Goal: Task Accomplishment & Management: Manage account settings

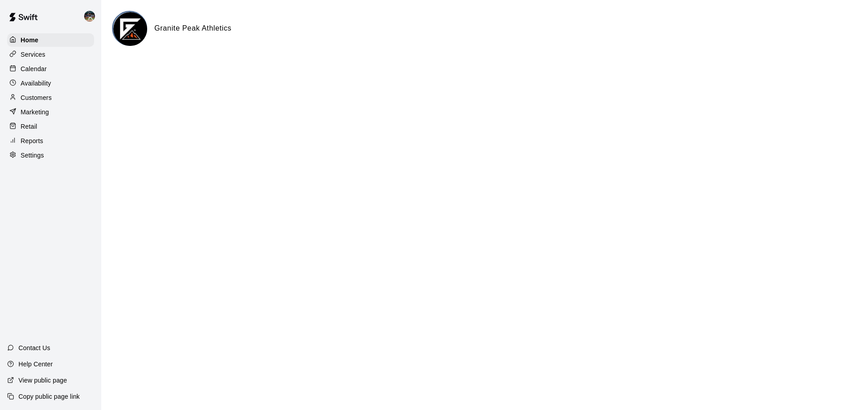
click at [49, 74] on div "Calendar" at bounding box center [50, 68] width 87 height 13
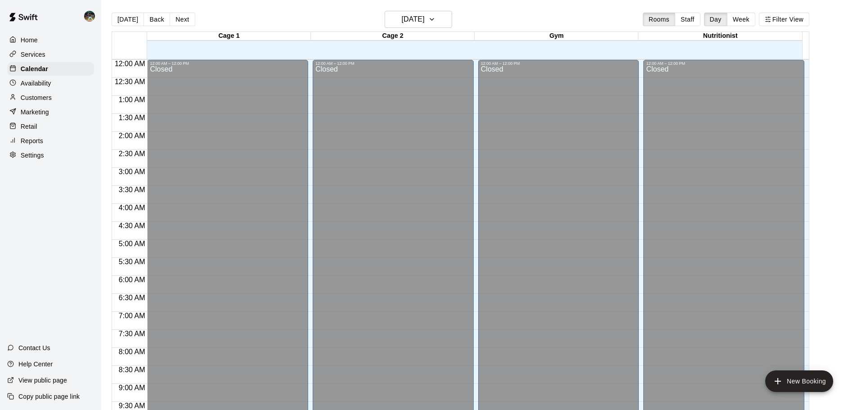
scroll to position [401, 0]
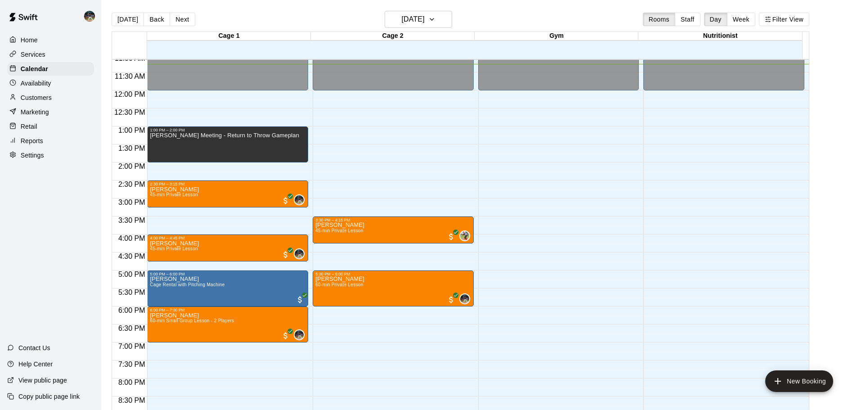
click at [740, 17] on button "Week" at bounding box center [741, 19] width 28 height 13
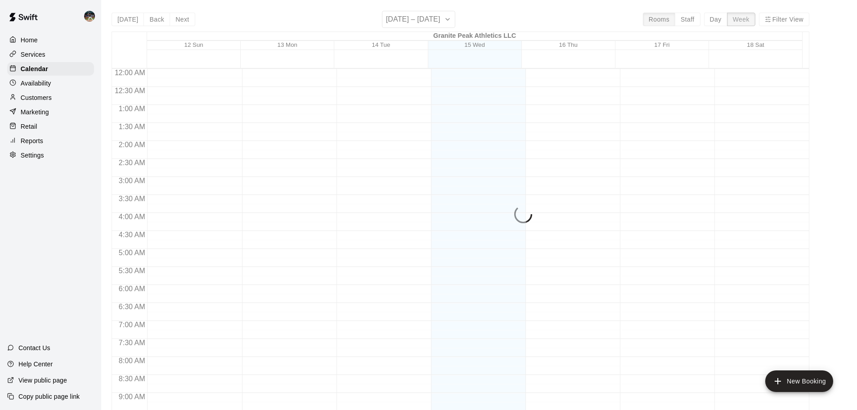
scroll to position [406, 0]
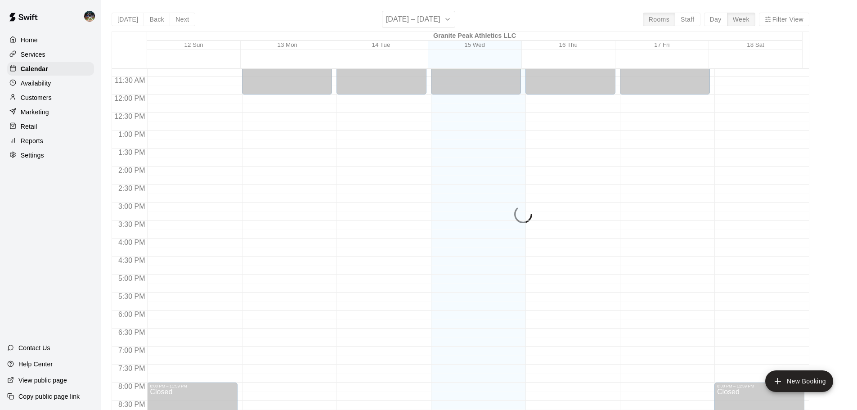
click at [437, 18] on div "[DATE] Back Next [DATE] – [DATE] Rooms Staff Day Week Filter View Granite Peak …" at bounding box center [461, 216] width 698 height 410
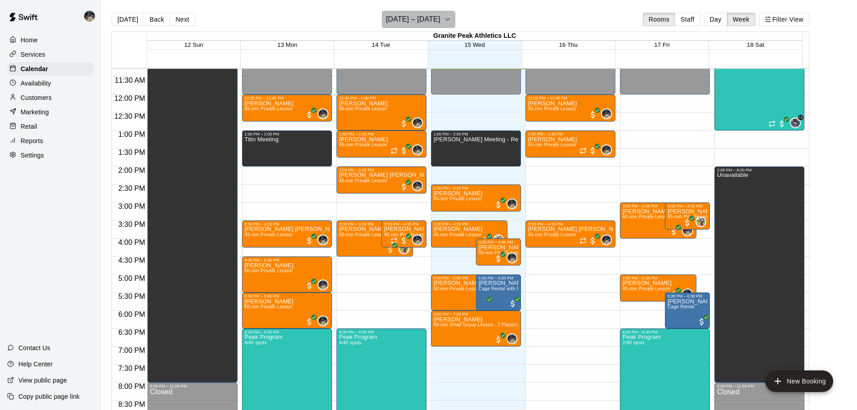
click at [450, 21] on icon "button" at bounding box center [447, 19] width 7 height 11
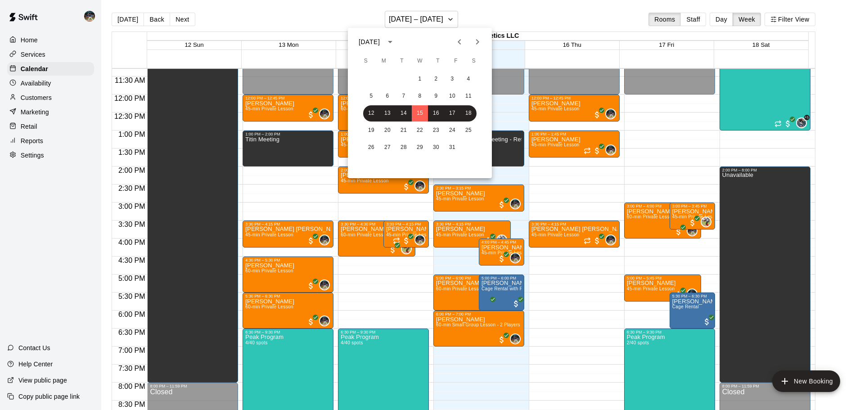
click at [476, 42] on icon "Next month" at bounding box center [477, 41] width 11 height 11
click at [372, 91] on button "2" at bounding box center [371, 96] width 16 height 16
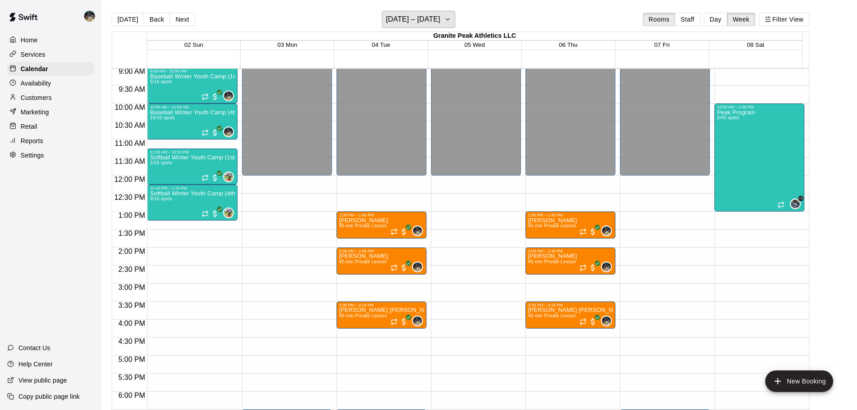
scroll to position [271, 0]
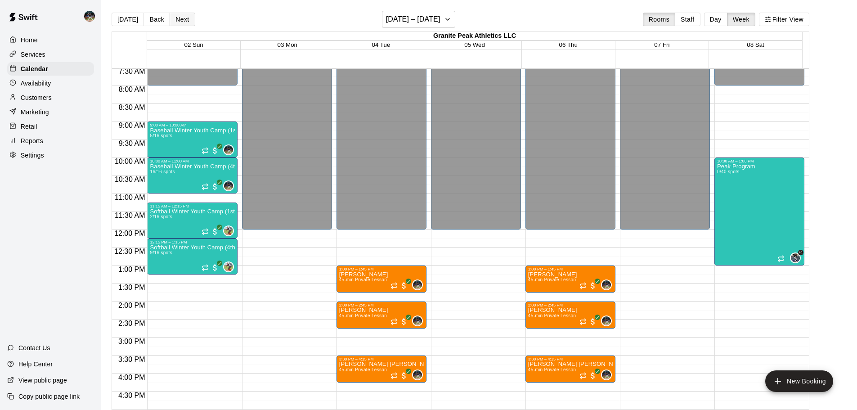
click at [182, 22] on button "Next" at bounding box center [182, 19] width 25 height 13
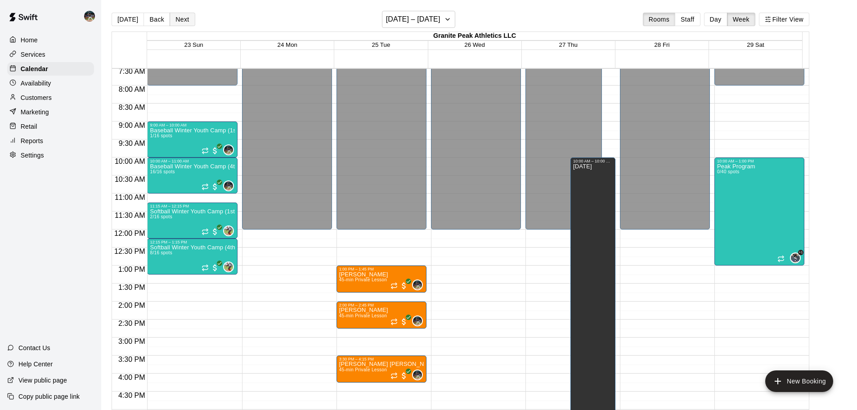
click at [182, 22] on button "Next" at bounding box center [182, 19] width 25 height 13
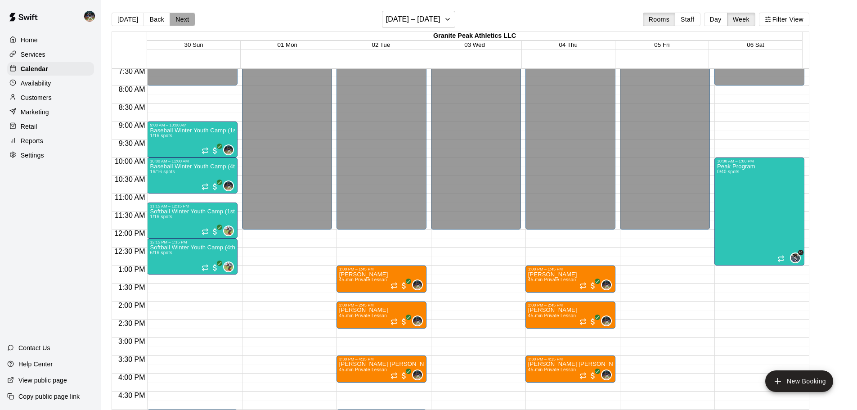
click at [182, 22] on button "Next" at bounding box center [182, 19] width 25 height 13
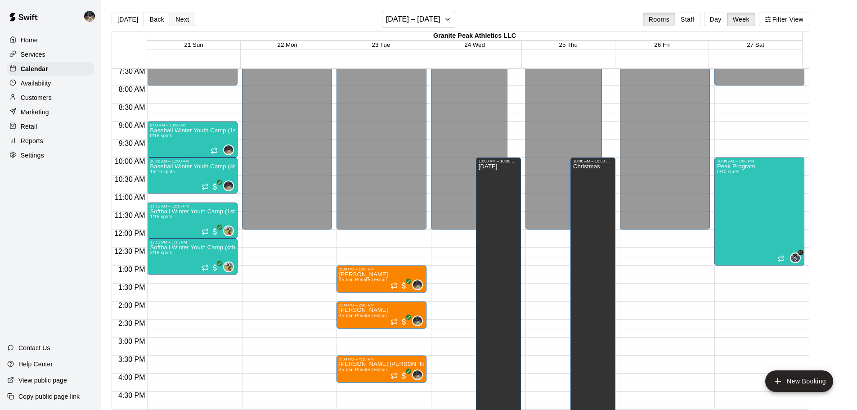
click at [182, 22] on button "Next" at bounding box center [182, 19] width 25 height 13
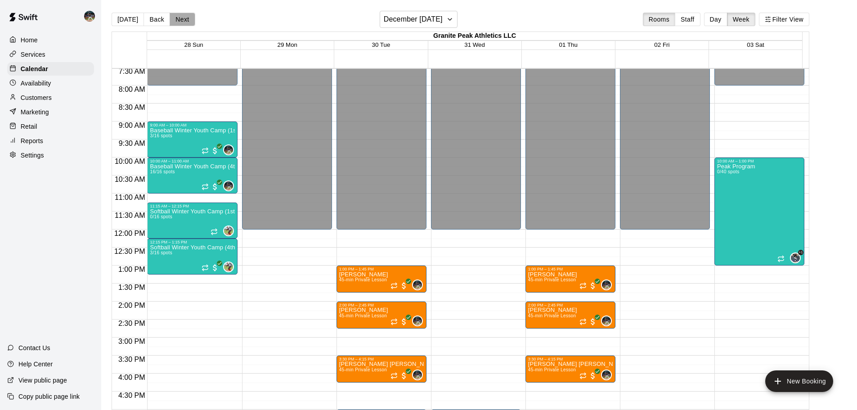
click at [182, 22] on button "Next" at bounding box center [182, 19] width 25 height 13
click at [156, 19] on button "Back" at bounding box center [157, 19] width 27 height 13
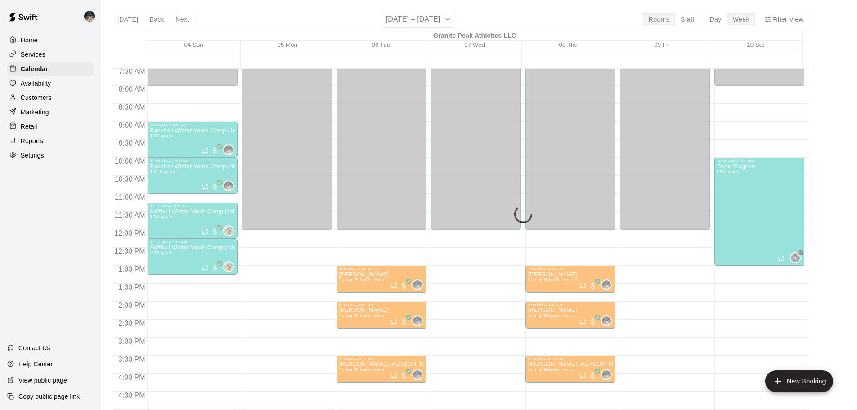
click at [156, 19] on div "[DATE] Back Next [DATE] – [DATE] Rooms Staff Day Week Filter View Granite Peak …" at bounding box center [461, 216] width 698 height 410
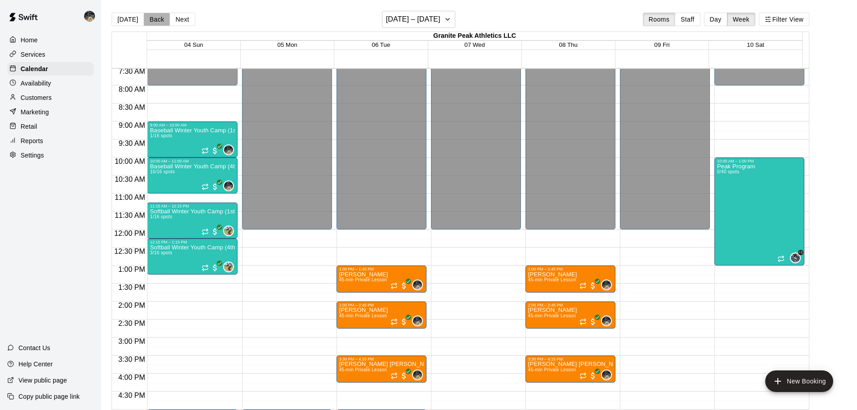
click at [156, 19] on button "Back" at bounding box center [157, 19] width 27 height 13
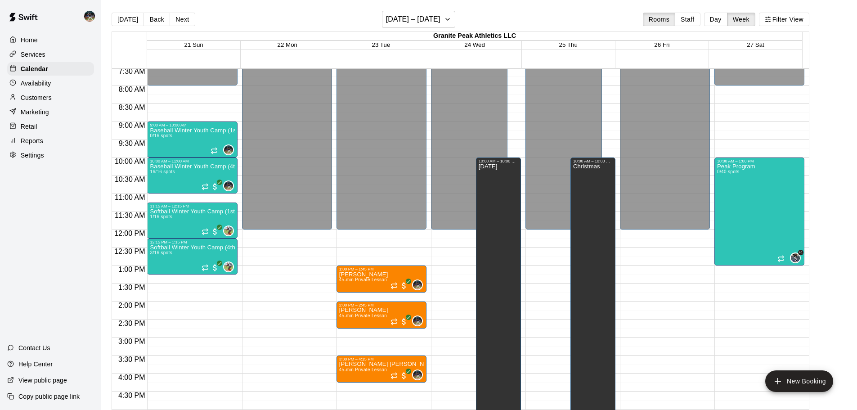
click at [156, 19] on button "Back" at bounding box center [157, 19] width 27 height 13
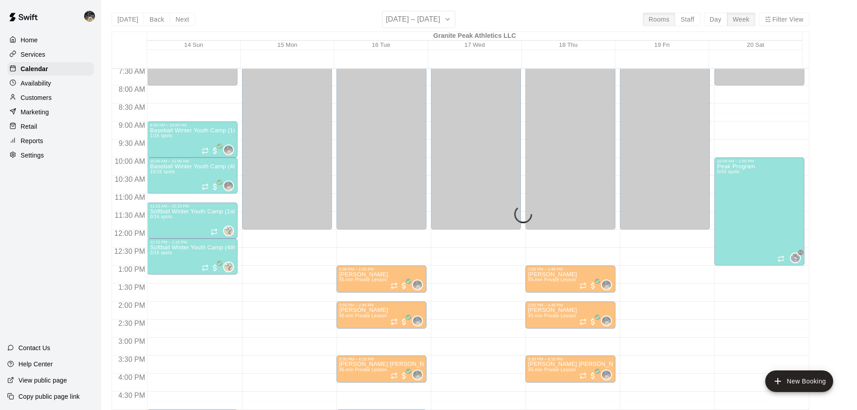
click at [156, 19] on div "[DATE] Back Next [DATE] – [DATE] Rooms Staff Day Week Filter View Granite Peak …" at bounding box center [461, 216] width 698 height 410
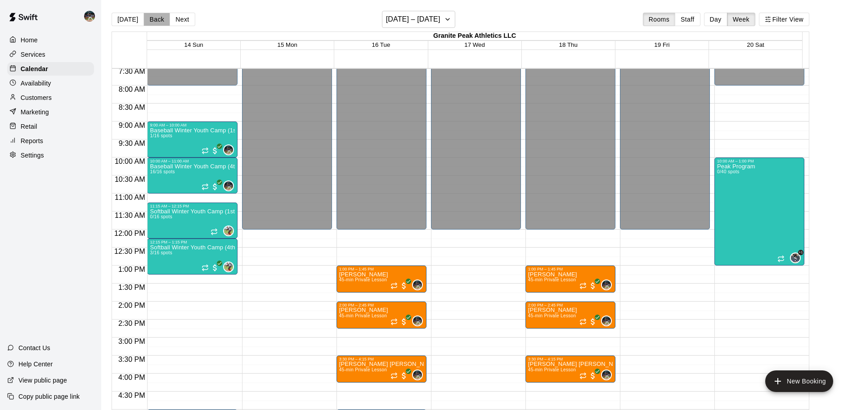
click at [156, 19] on button "Back" at bounding box center [157, 19] width 27 height 13
click at [433, 20] on h6 "[DATE] – [DATE]" at bounding box center [413, 19] width 54 height 13
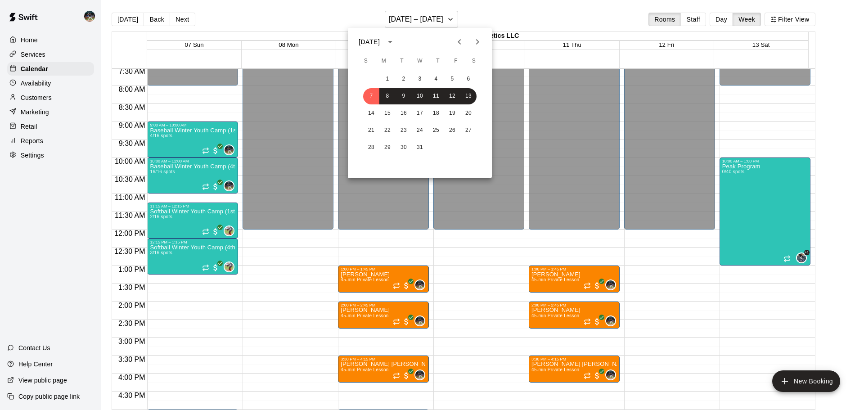
click at [463, 44] on icon "Previous month" at bounding box center [459, 41] width 11 height 11
click at [373, 95] on button "2" at bounding box center [371, 96] width 16 height 16
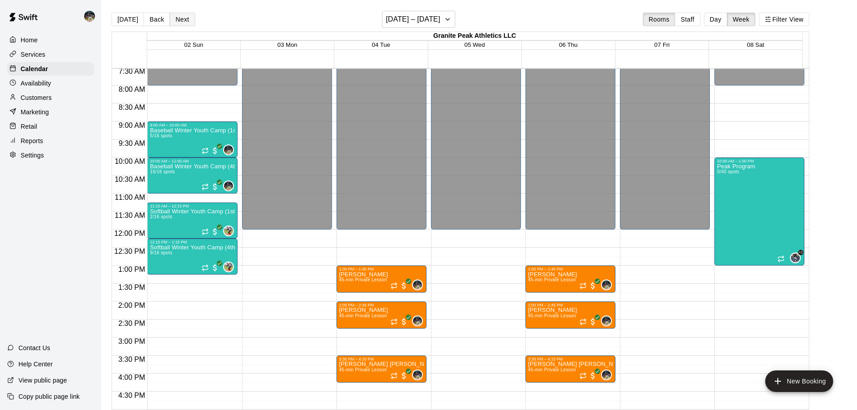
click at [185, 18] on button "Next" at bounding box center [182, 19] width 25 height 13
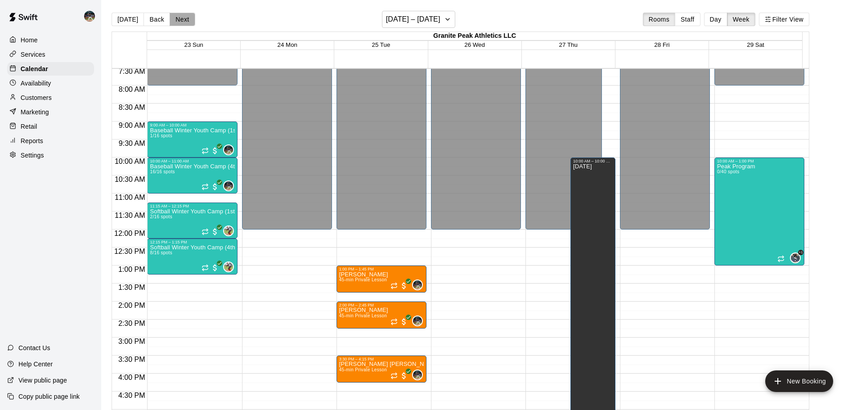
click at [185, 18] on button "Next" at bounding box center [182, 19] width 25 height 13
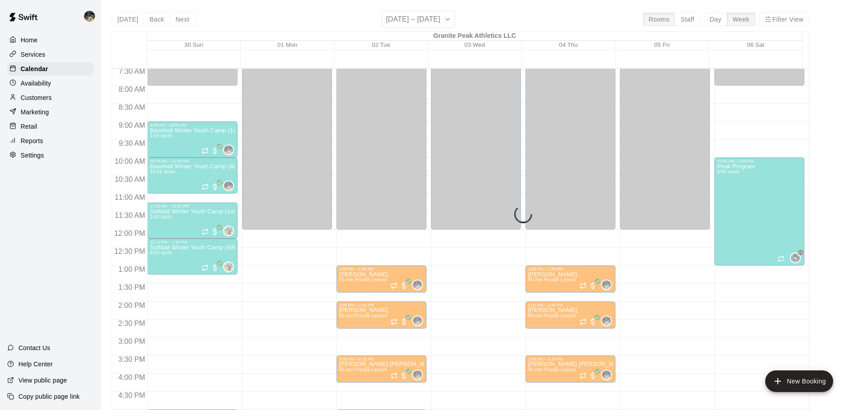
click at [184, 18] on div "[DATE] Back Next [DATE] – [DATE] Rooms Staff Day Week Filter View Granite Peak …" at bounding box center [461, 216] width 698 height 410
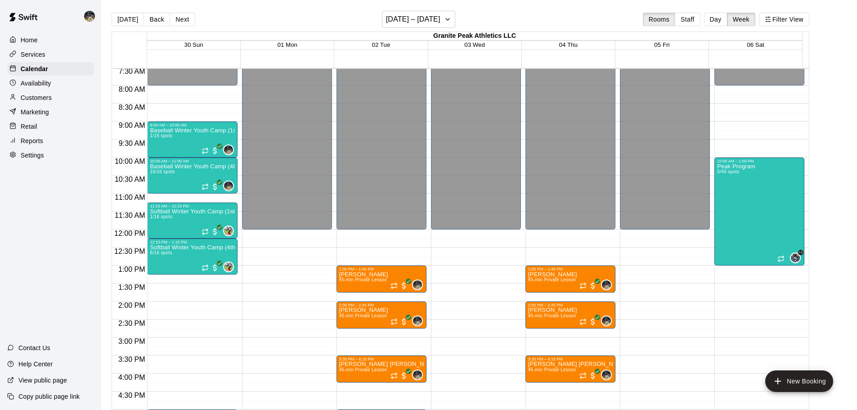
click at [184, 18] on button "Next" at bounding box center [182, 19] width 25 height 13
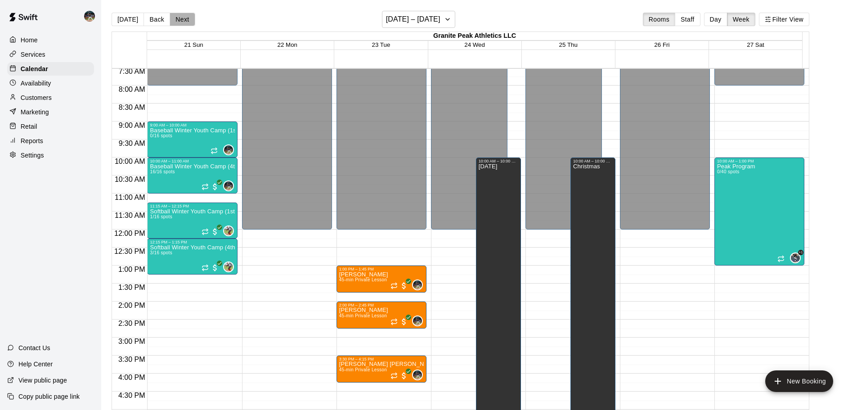
click at [184, 18] on button "Next" at bounding box center [182, 19] width 25 height 13
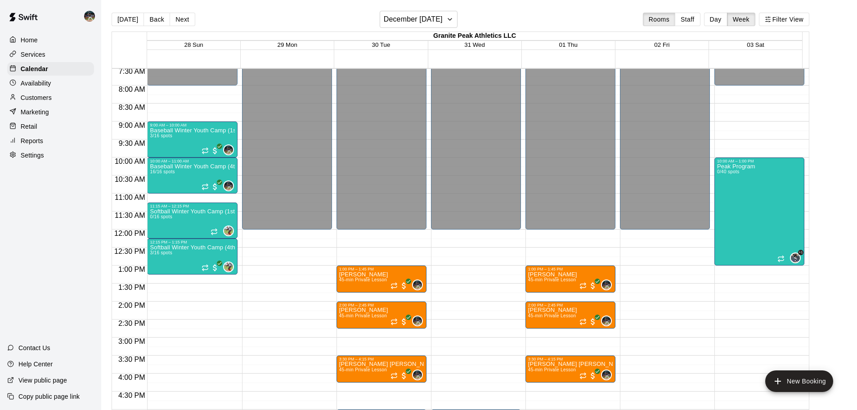
click at [184, 18] on button "Next" at bounding box center [182, 19] width 25 height 13
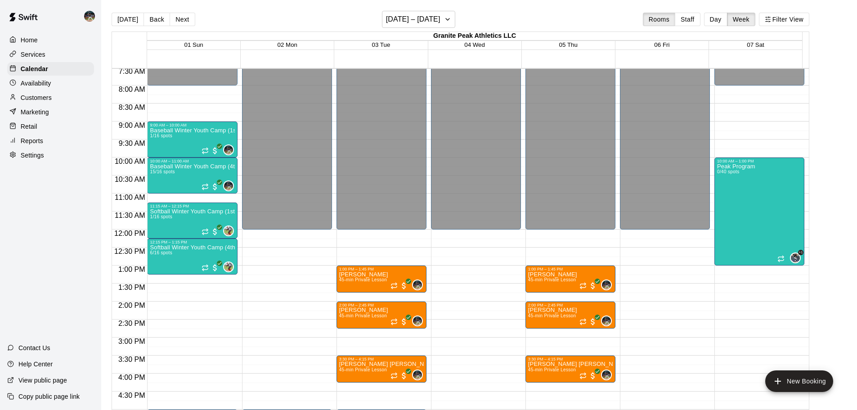
click at [184, 18] on button "Next" at bounding box center [182, 19] width 25 height 13
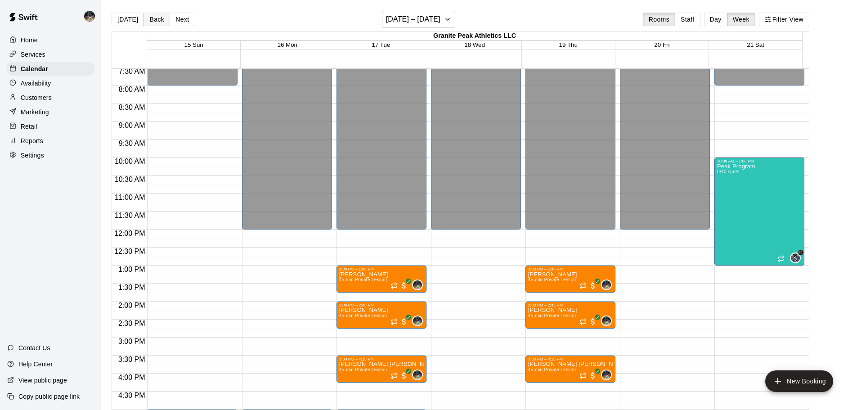
click at [162, 19] on button "Back" at bounding box center [157, 19] width 27 height 13
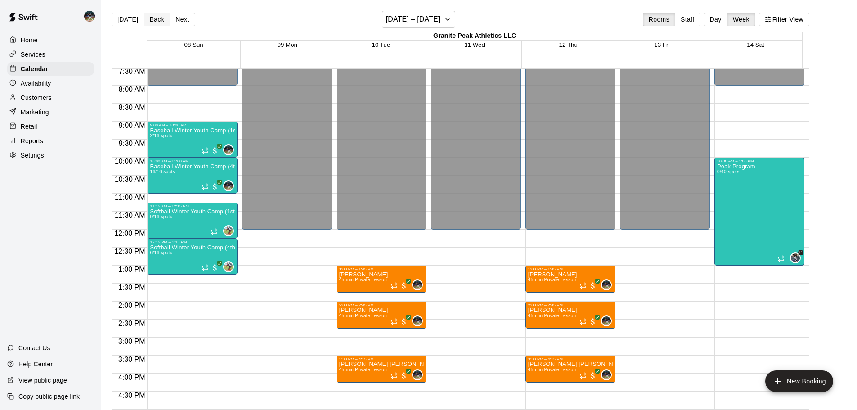
click at [162, 19] on button "Back" at bounding box center [157, 19] width 27 height 13
click at [131, 25] on button "[DATE]" at bounding box center [128, 19] width 32 height 13
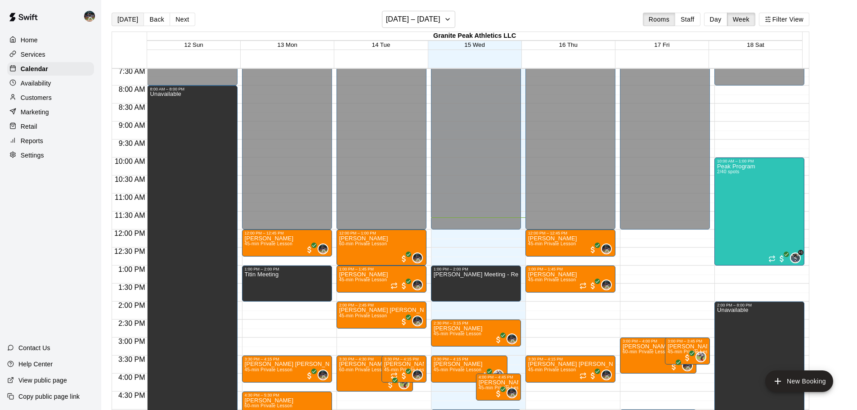
click at [132, 17] on button "[DATE]" at bounding box center [128, 19] width 32 height 13
click at [717, 18] on button "Day" at bounding box center [715, 19] width 23 height 13
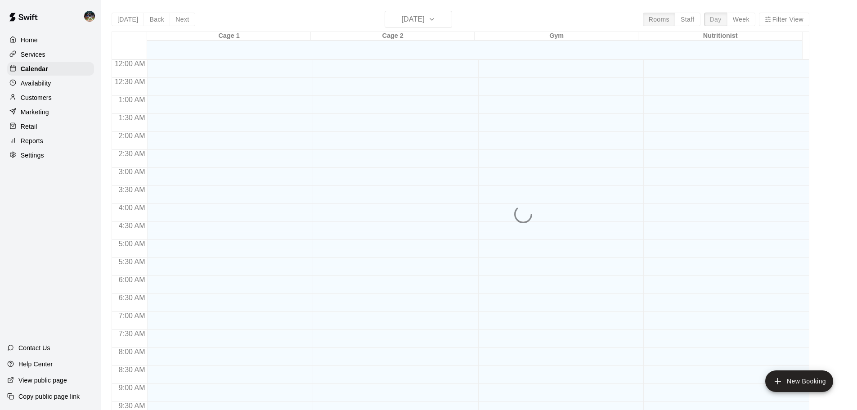
scroll to position [421, 0]
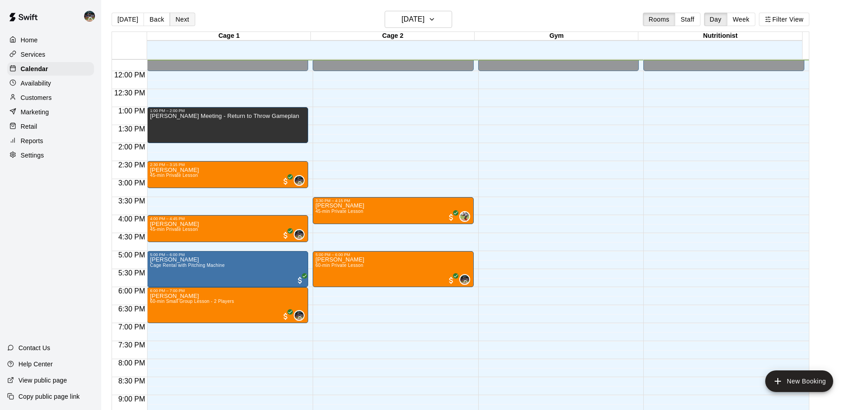
click at [181, 21] on button "Next" at bounding box center [182, 19] width 25 height 13
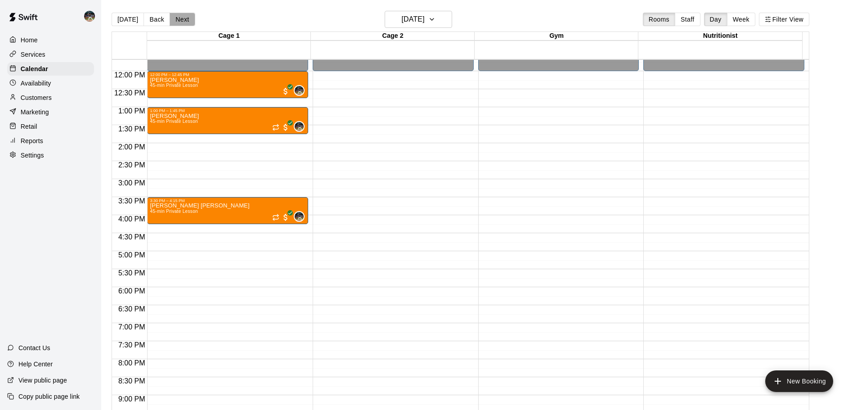
click at [182, 18] on button "Next" at bounding box center [182, 19] width 25 height 13
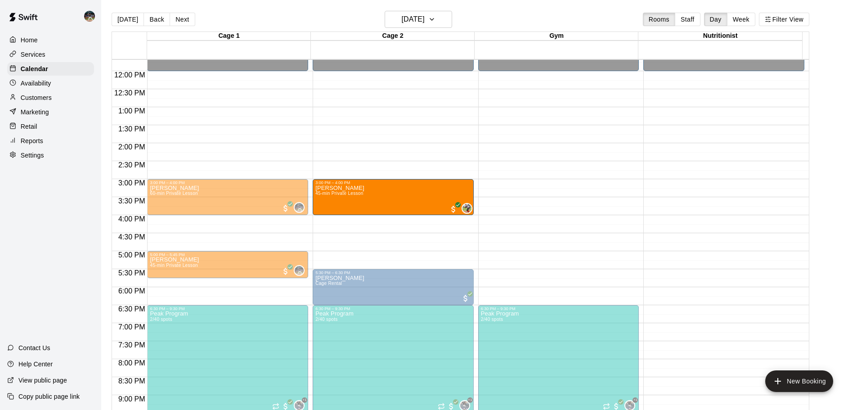
drag, startPoint x: 392, startPoint y: 205, endPoint x: 392, endPoint y: 218, distance: 12.6
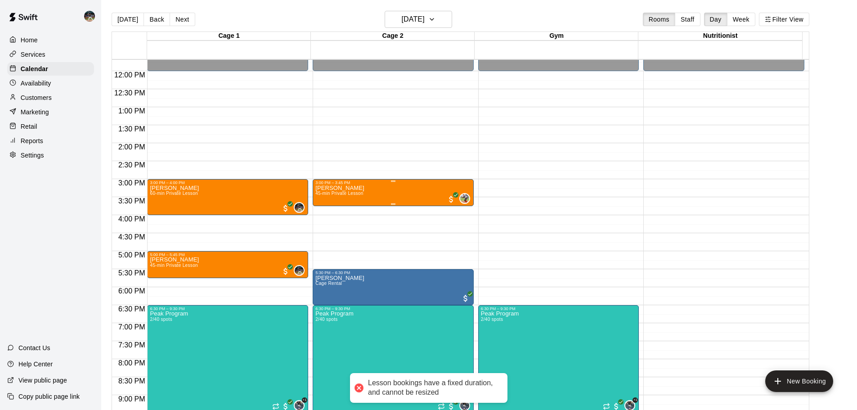
click at [389, 188] on div "[PERSON_NAME] 45-min Private Lesson 0" at bounding box center [393, 390] width 156 height 410
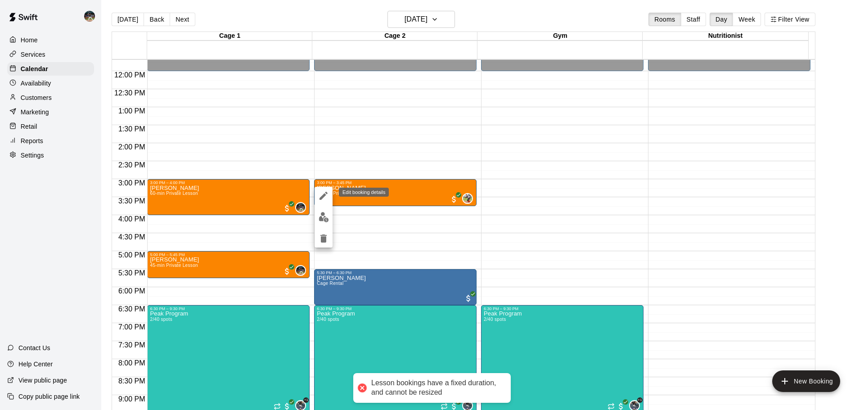
click at [327, 199] on icon "edit" at bounding box center [323, 195] width 11 height 11
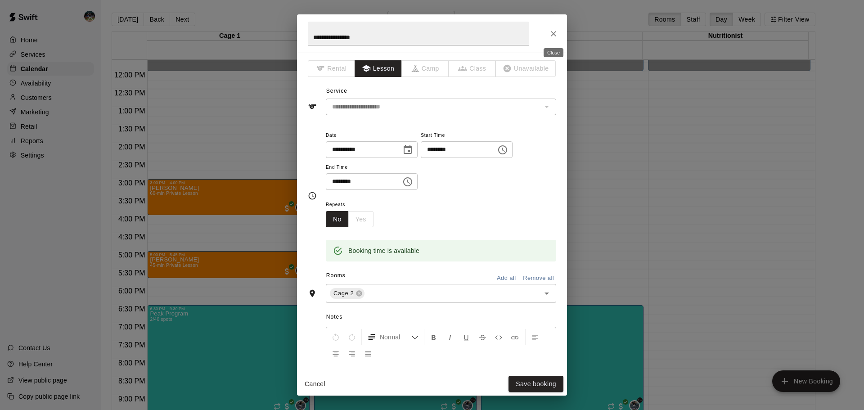
click at [550, 33] on icon "Close" at bounding box center [553, 33] width 9 height 9
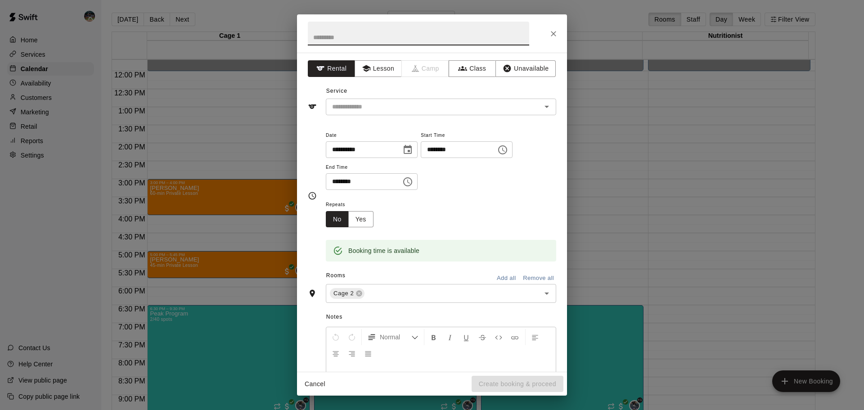
click at [438, 40] on input "text" at bounding box center [418, 34] width 221 height 24
type input "**********"
click at [515, 74] on button "Unavailable" at bounding box center [525, 68] width 60 height 17
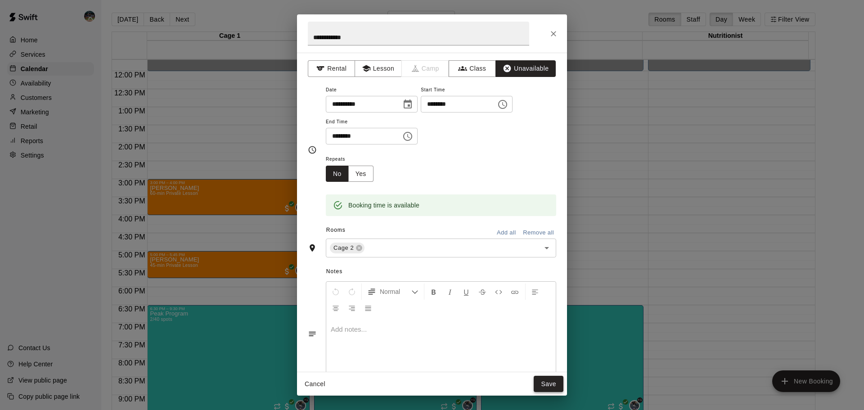
click at [549, 377] on button "Save" at bounding box center [549, 384] width 30 height 17
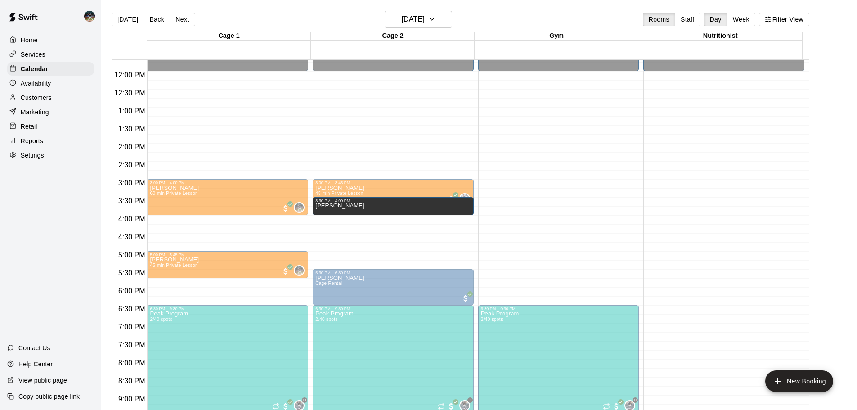
drag, startPoint x: 391, startPoint y: 224, endPoint x: 392, endPoint y: 219, distance: 4.6
drag, startPoint x: 392, startPoint y: 223, endPoint x: 394, endPoint y: 218, distance: 4.7
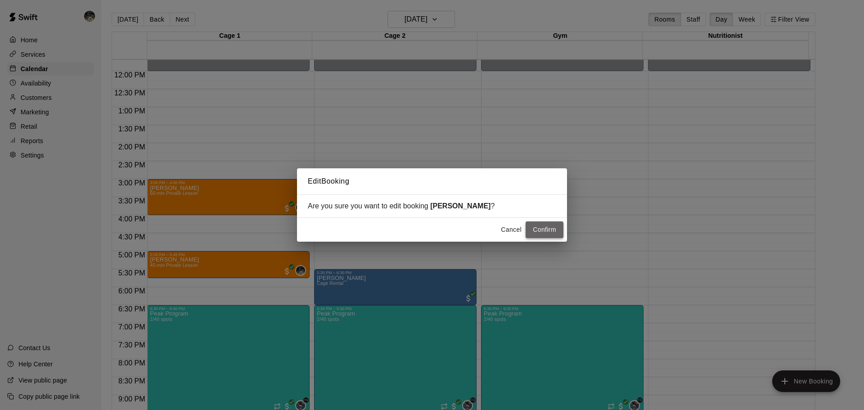
click at [544, 232] on button "Confirm" at bounding box center [545, 229] width 38 height 17
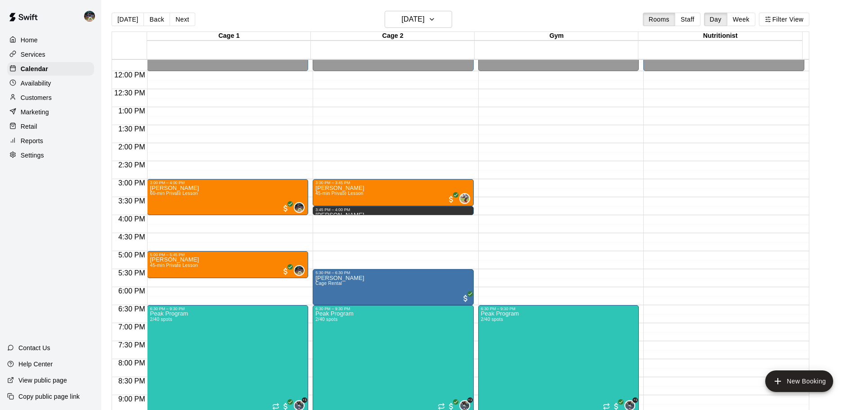
click at [64, 101] on div "Customers" at bounding box center [50, 97] width 87 height 13
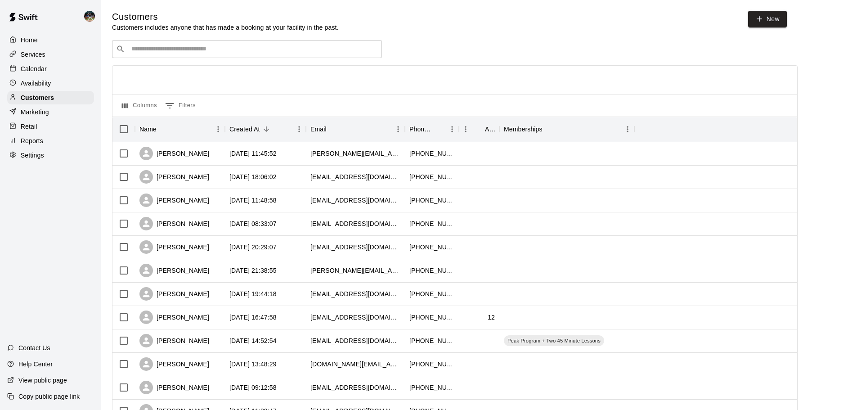
click at [225, 44] on div "​ ​" at bounding box center [247, 49] width 270 height 18
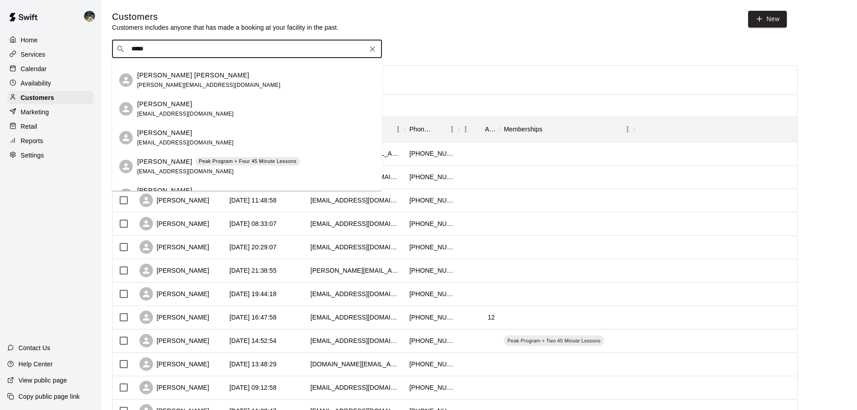
scroll to position [41, 0]
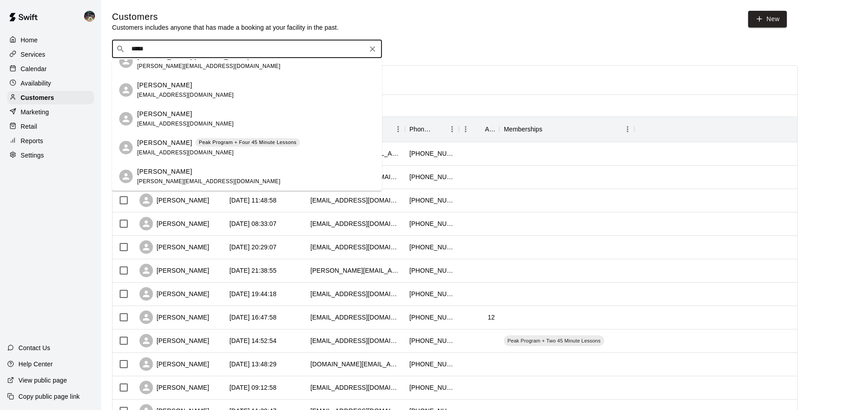
type input "*****"
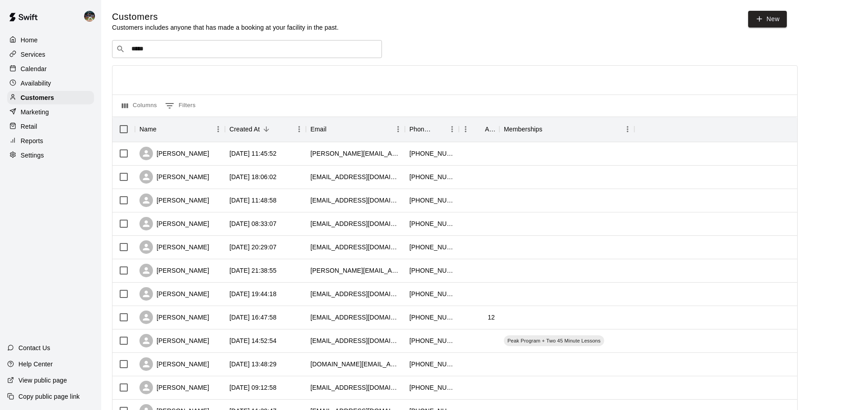
click at [453, 49] on div "​ ***** ​" at bounding box center [455, 49] width 686 height 18
click at [75, 67] on div "Calendar" at bounding box center [50, 68] width 87 height 13
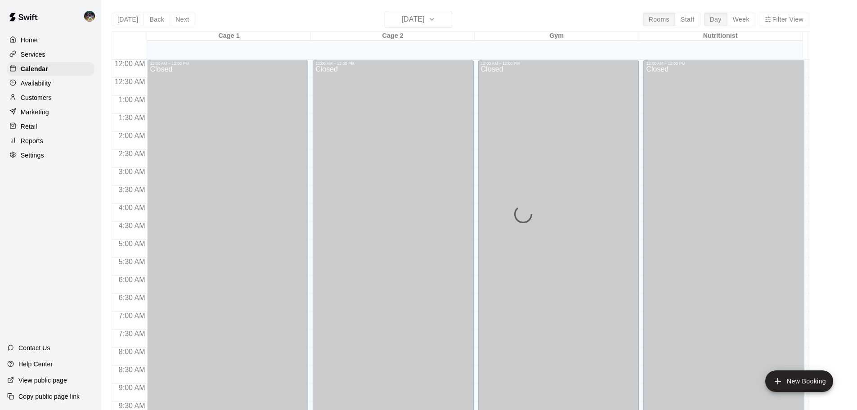
scroll to position [429, 0]
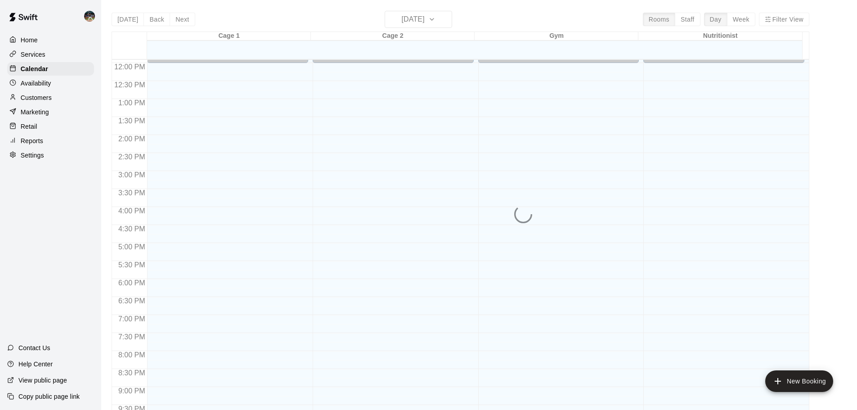
click at [64, 58] on div "Services" at bounding box center [50, 54] width 87 height 13
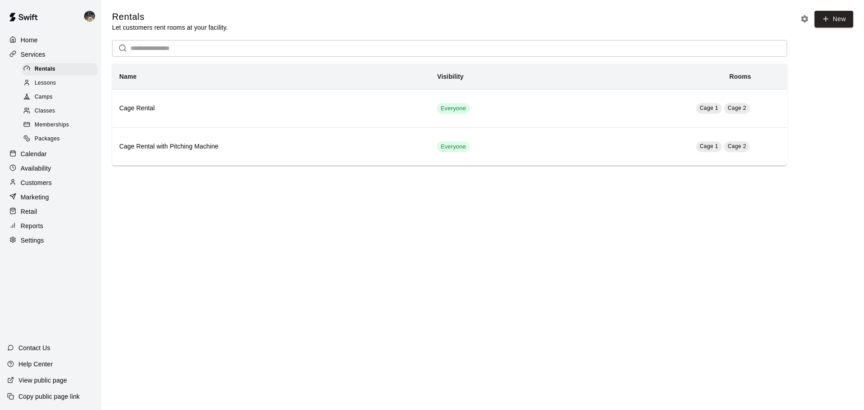
click at [58, 123] on div "Memberships" at bounding box center [60, 125] width 76 height 13
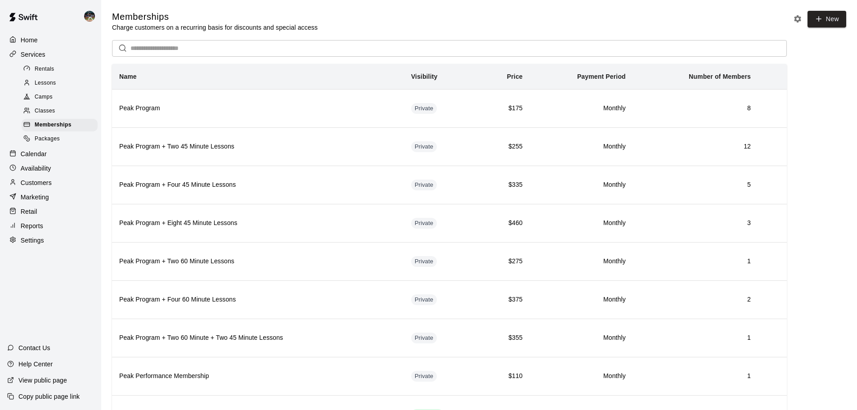
click at [53, 151] on div "Calendar" at bounding box center [50, 153] width 87 height 13
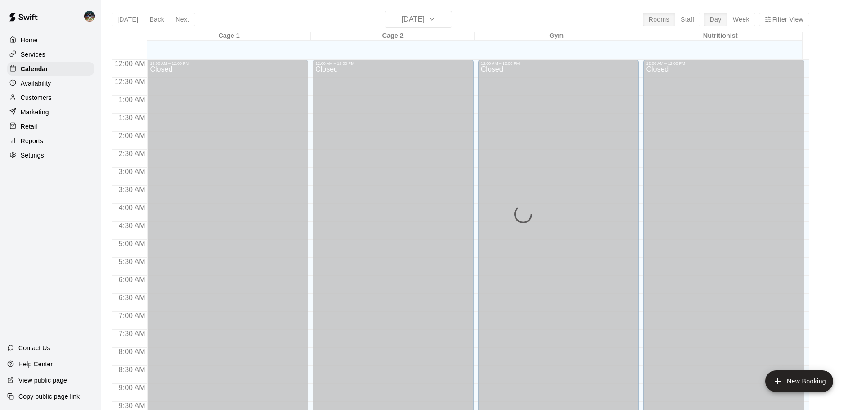
scroll to position [429, 0]
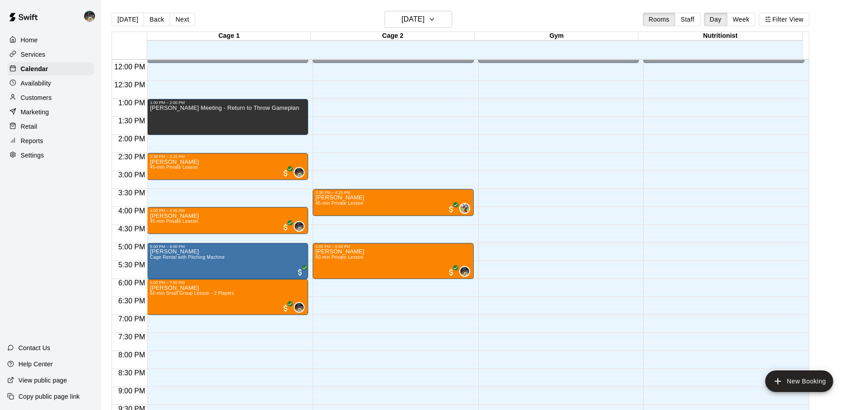
click at [56, 60] on div "Services" at bounding box center [50, 54] width 87 height 13
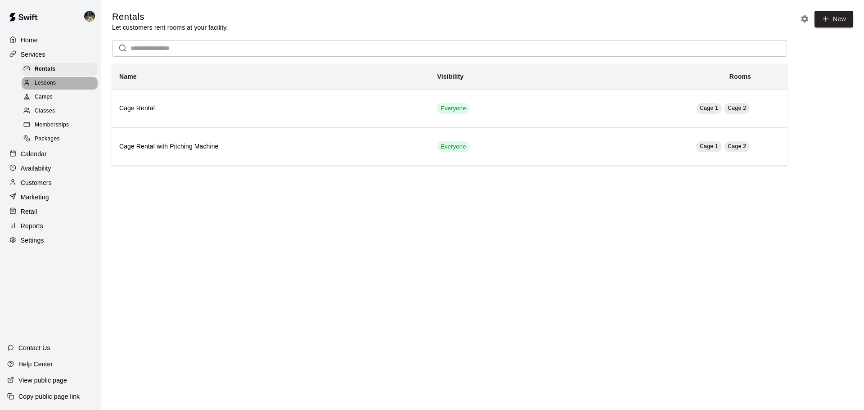
click at [56, 88] on div "Lessons" at bounding box center [60, 83] width 76 height 13
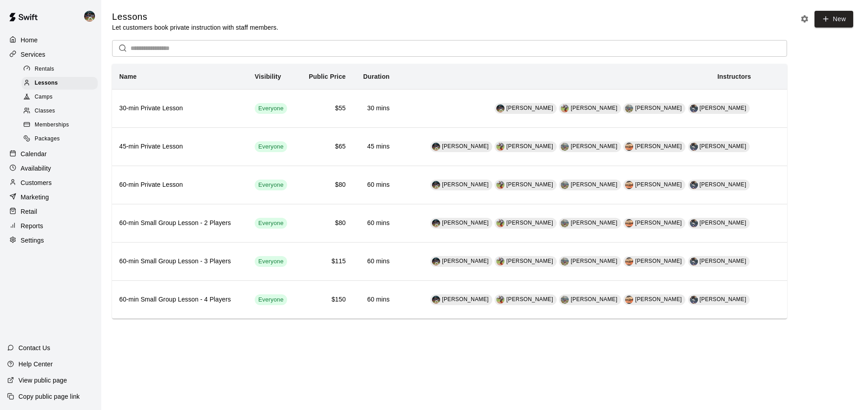
click at [53, 161] on div "Calendar" at bounding box center [50, 153] width 87 height 13
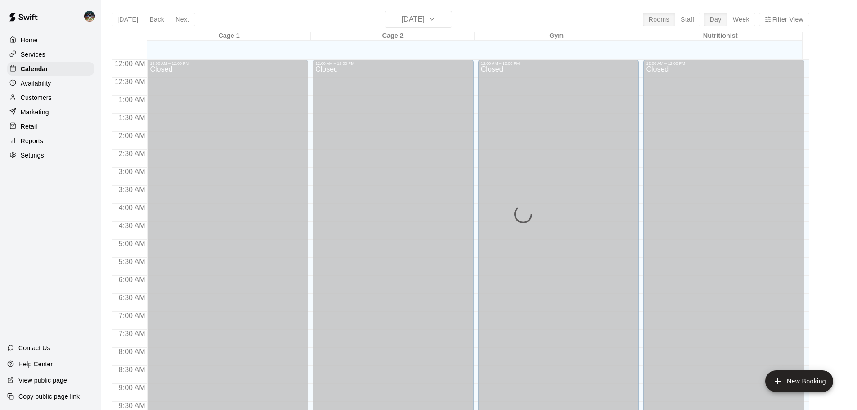
scroll to position [429, 0]
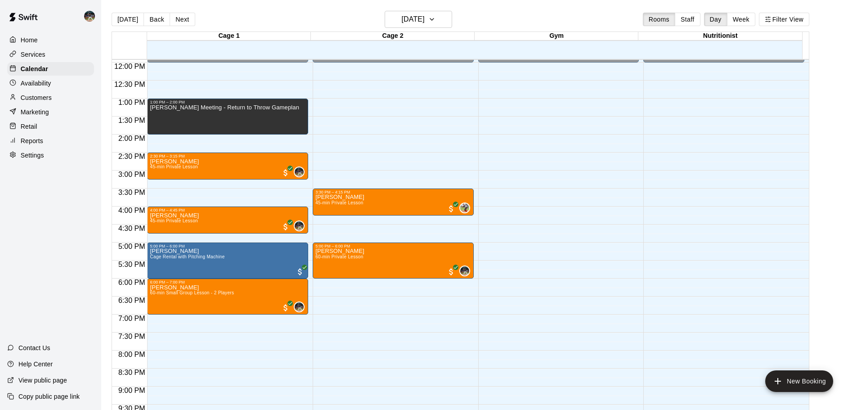
click at [54, 55] on div "Services" at bounding box center [50, 54] width 87 height 13
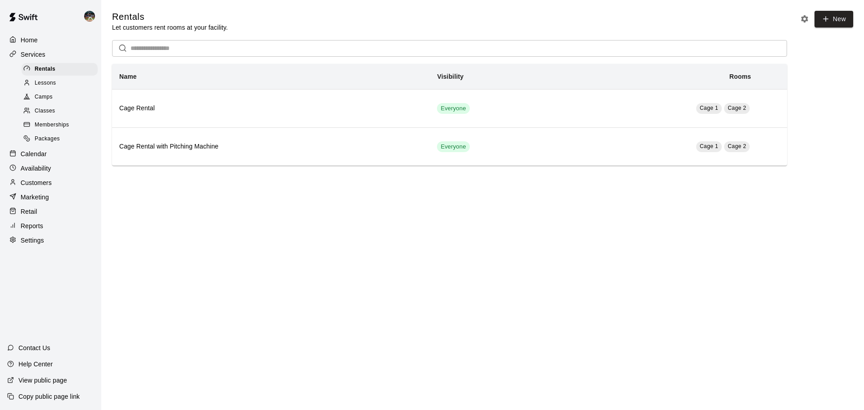
click at [64, 88] on div "Lessons" at bounding box center [60, 83] width 76 height 13
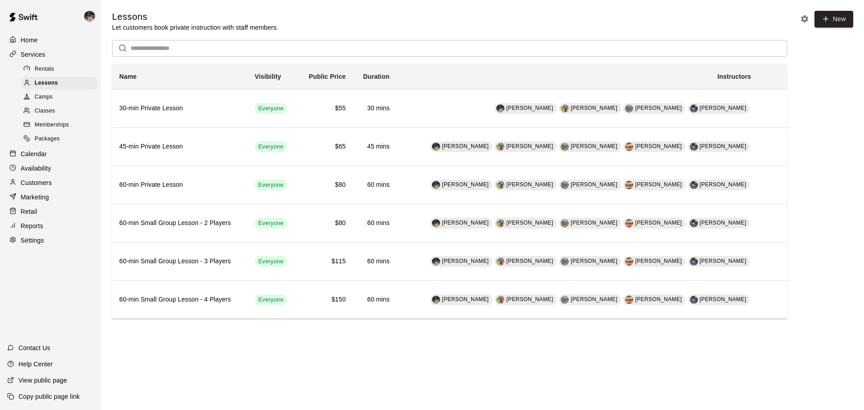
click at [62, 161] on div "Calendar" at bounding box center [50, 153] width 87 height 13
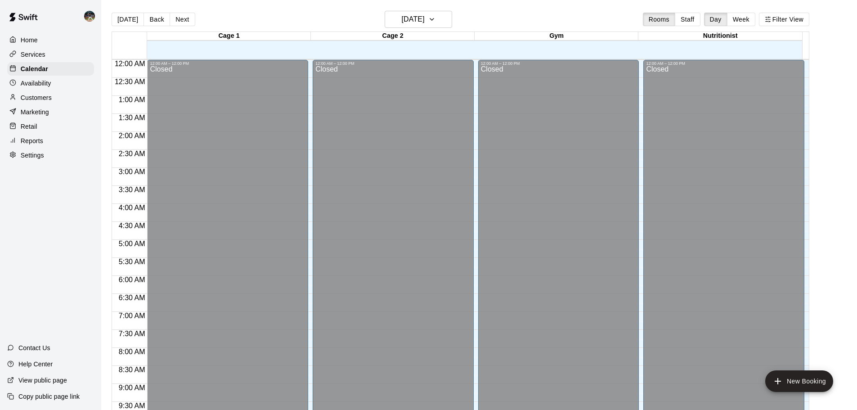
scroll to position [429, 0]
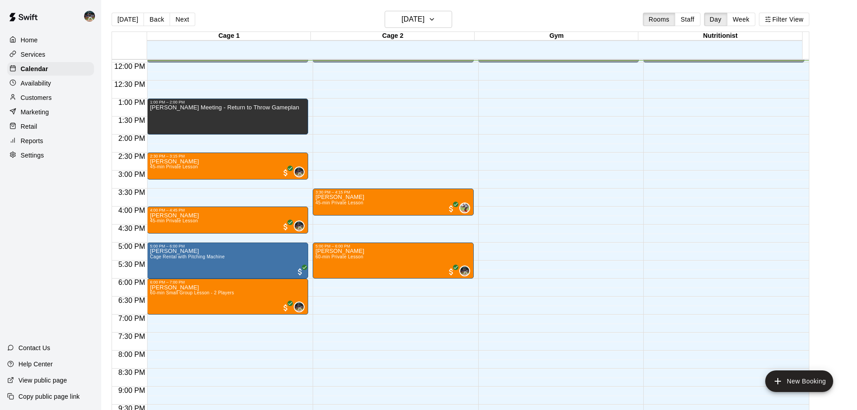
click at [49, 58] on div "Services" at bounding box center [50, 54] width 87 height 13
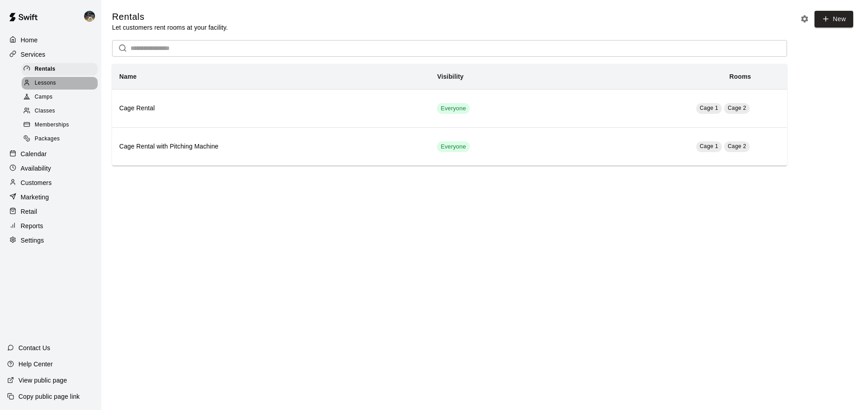
click at [62, 82] on div "Lessons" at bounding box center [60, 83] width 76 height 13
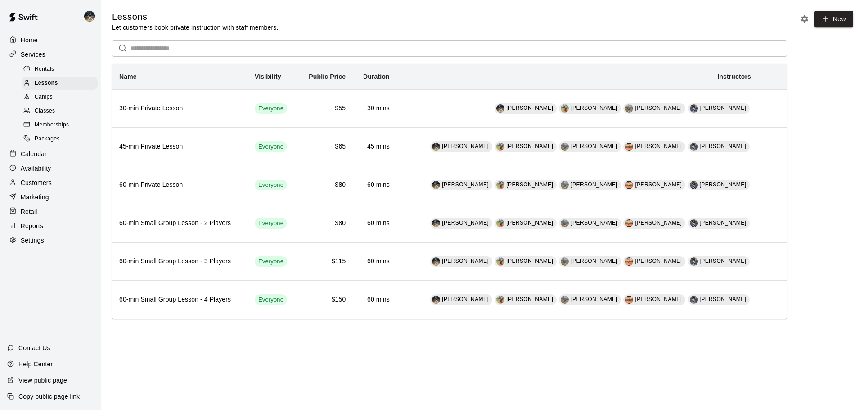
click at [52, 137] on div "Packages" at bounding box center [60, 139] width 76 height 13
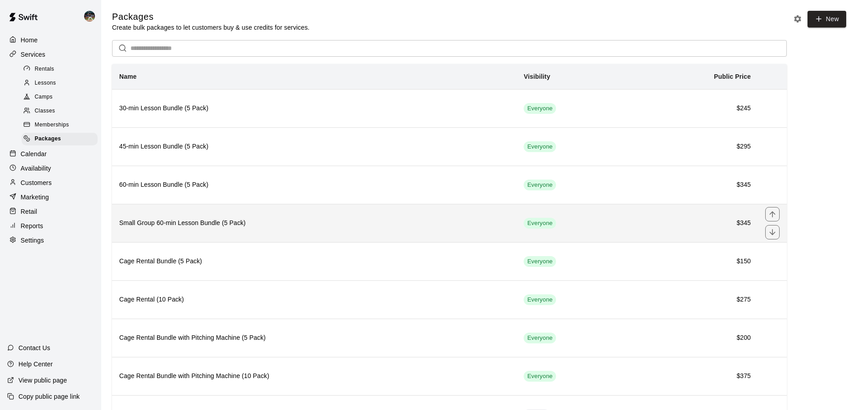
click at [247, 228] on h6 "Small Group 60-min Lesson Bundle (5 Pack)" at bounding box center [314, 223] width 390 height 10
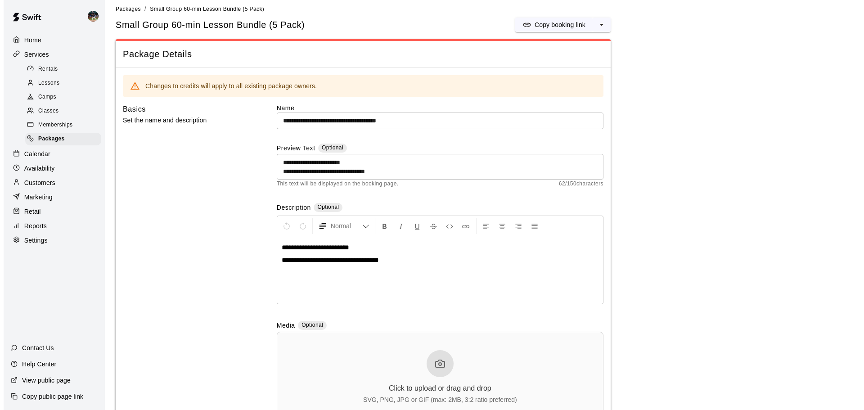
scroll to position [315, 0]
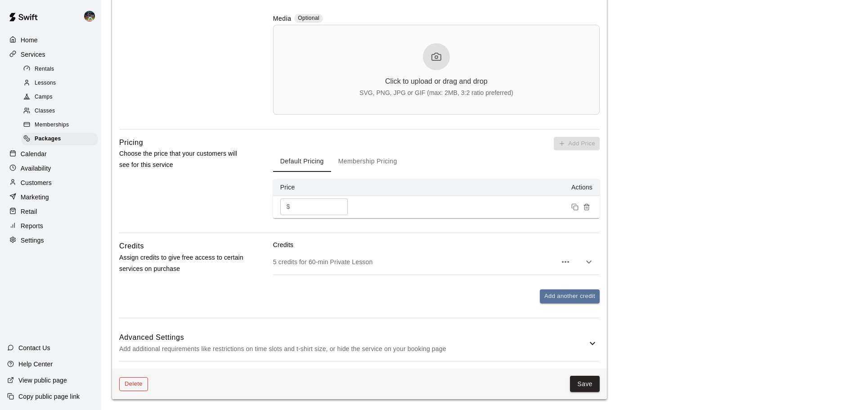
click at [141, 382] on button "Delete" at bounding box center [133, 384] width 29 height 14
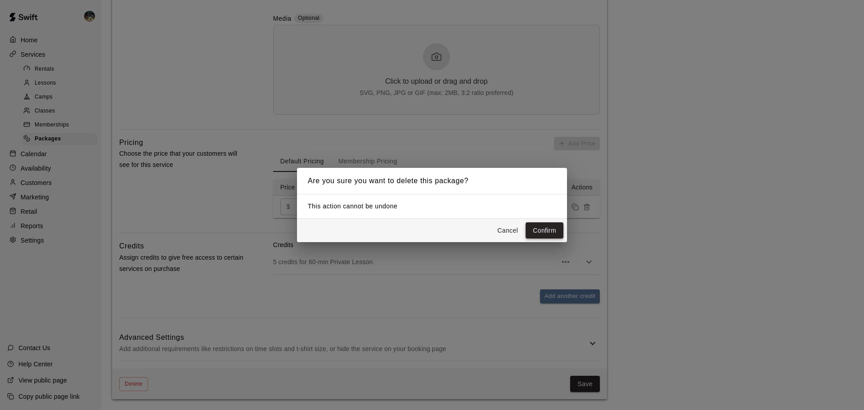
click at [550, 230] on button "Confirm" at bounding box center [545, 230] width 38 height 17
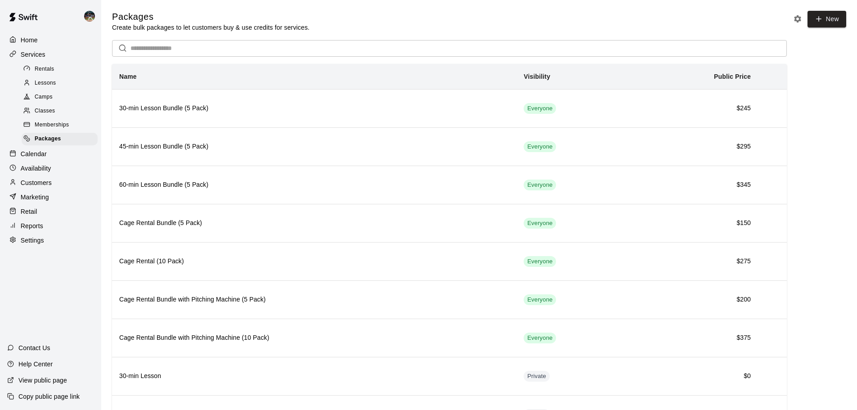
click at [35, 158] on p "Calendar" at bounding box center [34, 153] width 26 height 9
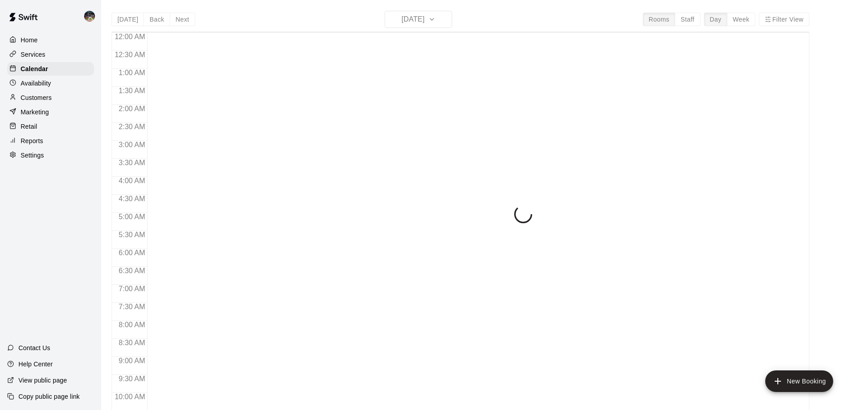
scroll to position [441, 0]
